Goal: Check status: Check status

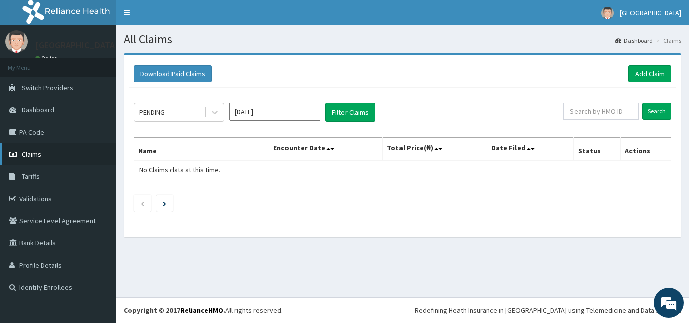
click at [61, 159] on link "Claims" at bounding box center [58, 154] width 116 height 22
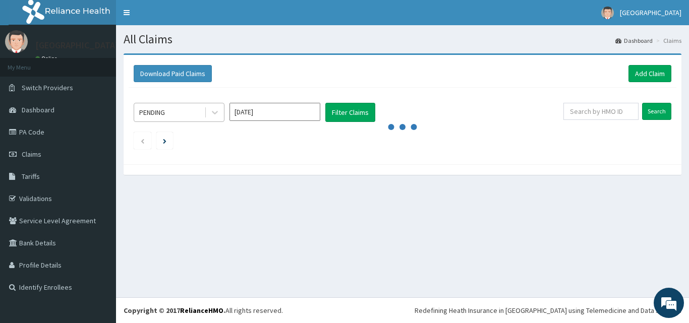
click at [169, 121] on div "PENDING" at bounding box center [179, 112] width 91 height 19
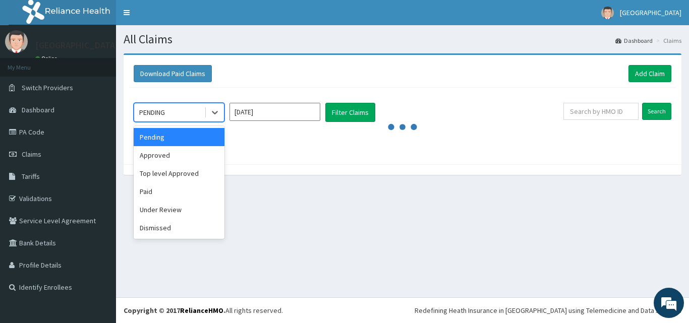
click at [175, 132] on div "Pending" at bounding box center [179, 137] width 91 height 18
